Goal: Information Seeking & Learning: Learn about a topic

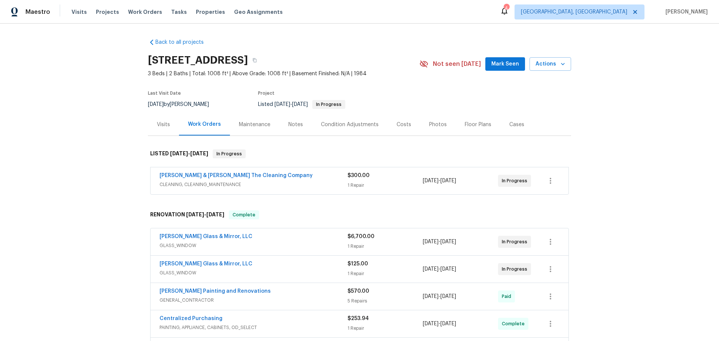
click at [272, 178] on div "[PERSON_NAME] & [PERSON_NAME] The Cleaning Company" at bounding box center [253, 176] width 188 height 9
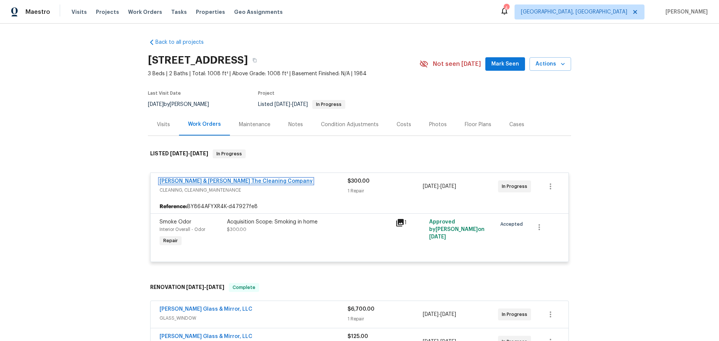
click at [248, 182] on link "[PERSON_NAME] & [PERSON_NAME] The Cleaning Company" at bounding box center [235, 181] width 153 height 5
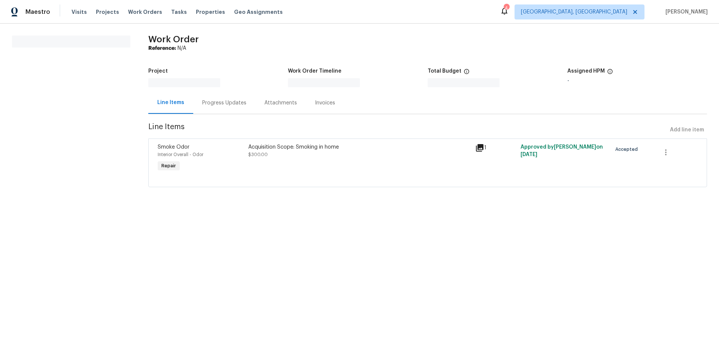
click at [300, 161] on div "Acquisition Scope: Smoking in home $300.00" at bounding box center [359, 158] width 227 height 34
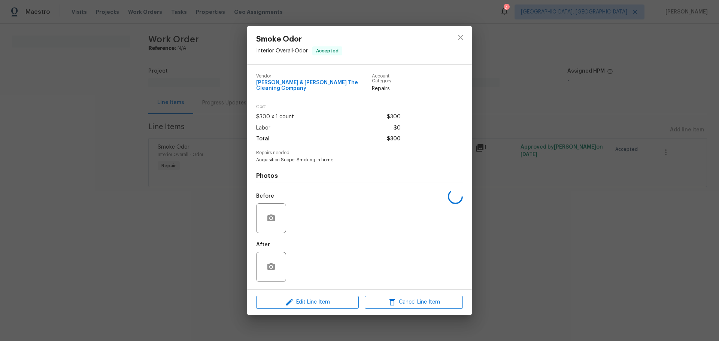
click at [451, 37] on div at bounding box center [460, 45] width 22 height 38
click at [457, 38] on icon "close" at bounding box center [460, 37] width 9 height 9
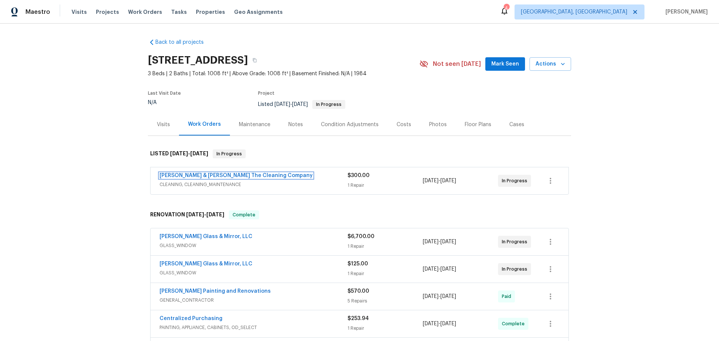
click at [215, 176] on link "[PERSON_NAME] & [PERSON_NAME] The Cleaning Company" at bounding box center [235, 175] width 153 height 5
click at [303, 189] on div "[PERSON_NAME] & [PERSON_NAME] The Cleaning Company CLEANING, CLEANING_MAINTENAN…" at bounding box center [253, 181] width 188 height 18
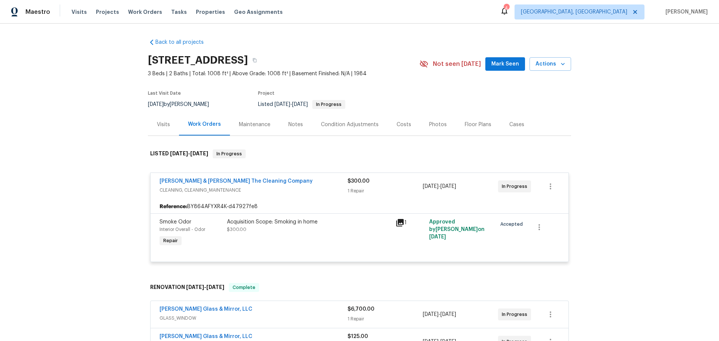
click at [358, 240] on div "Acquisition Scope: Smoking in home $300.00" at bounding box center [309, 233] width 168 height 34
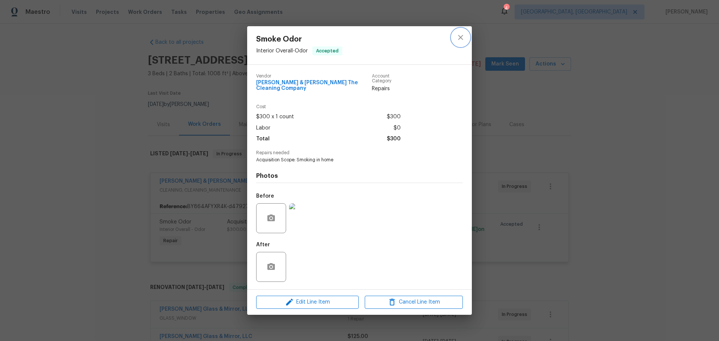
click at [457, 41] on icon "close" at bounding box center [460, 37] width 9 height 9
